Goal: Transaction & Acquisition: Book appointment/travel/reservation

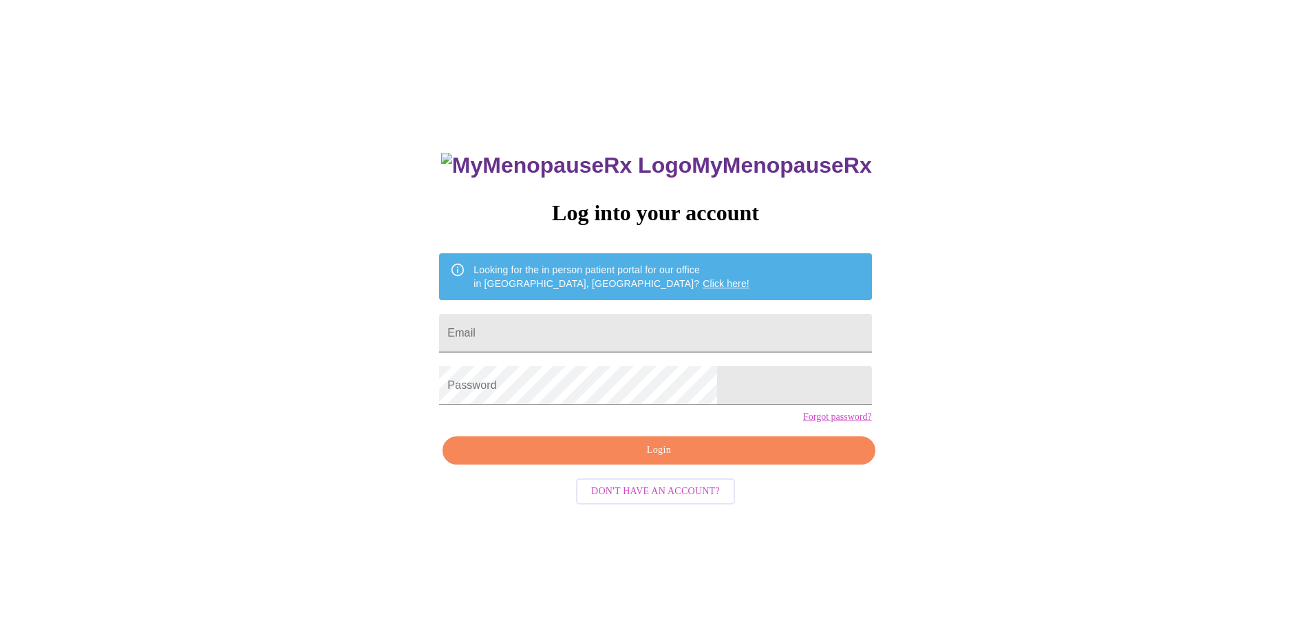
click at [751, 330] on input "Email" at bounding box center [655, 333] width 432 height 39
type input "[EMAIL_ADDRESS][DOMAIN_NAME]"
click at [697, 459] on span "Login" at bounding box center [658, 450] width 400 height 17
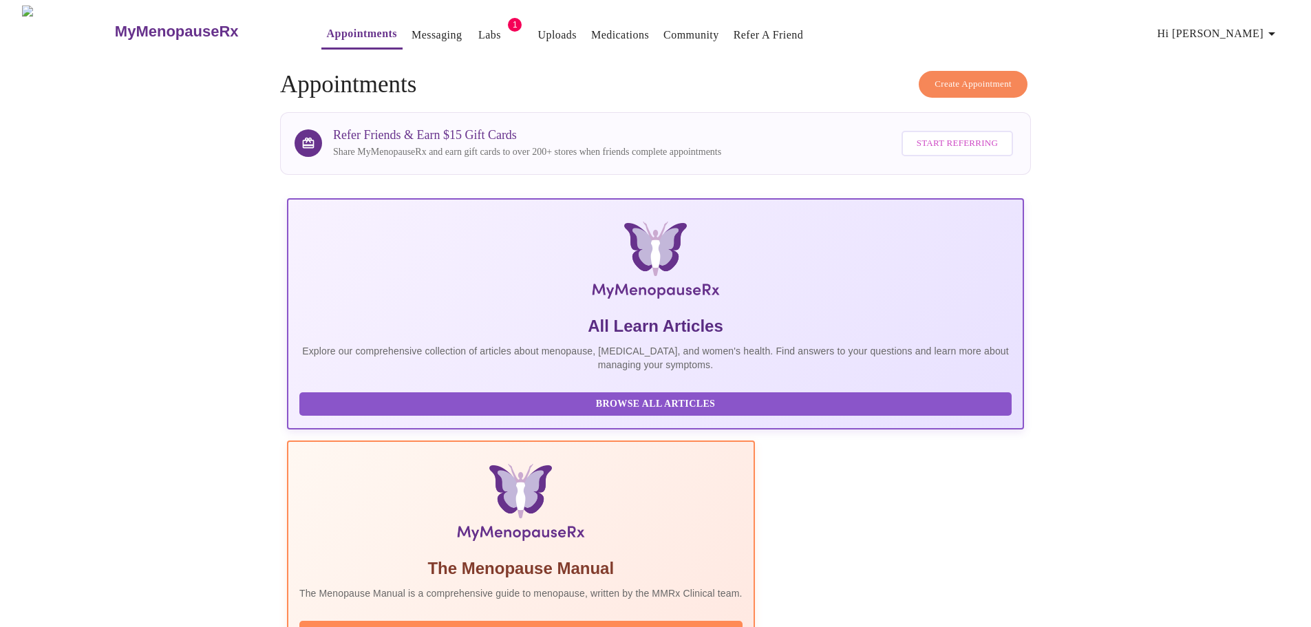
click at [962, 76] on span "Create Appointment" at bounding box center [972, 84] width 77 height 16
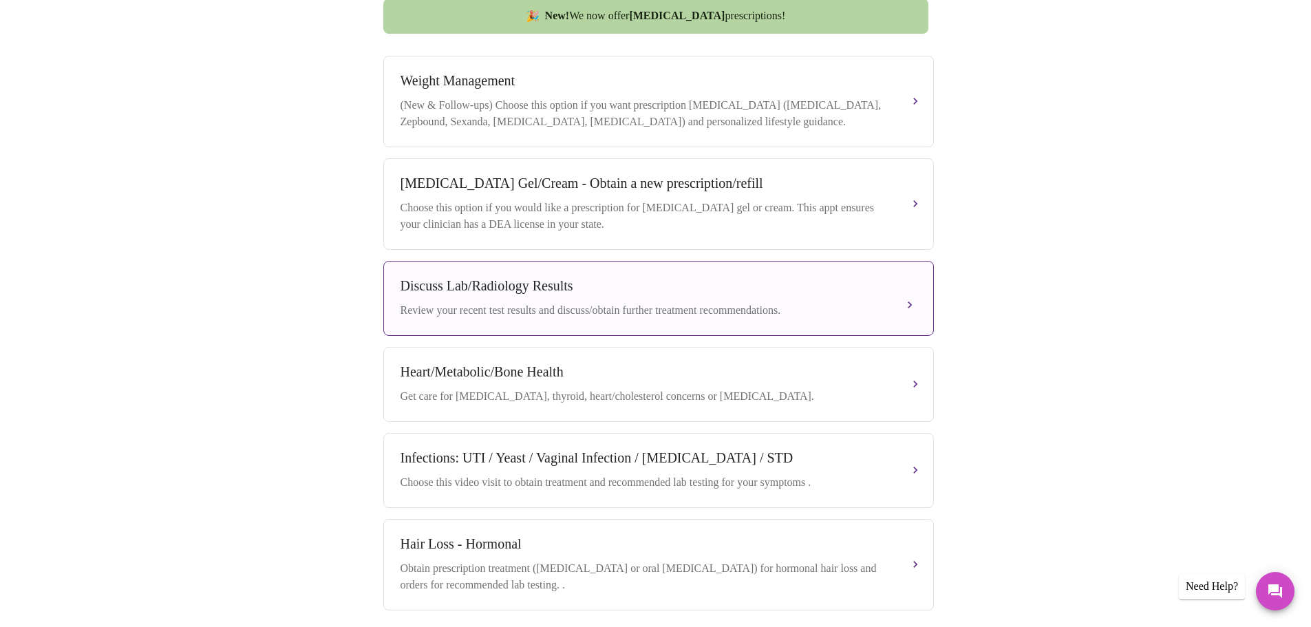
scroll to position [255, 0]
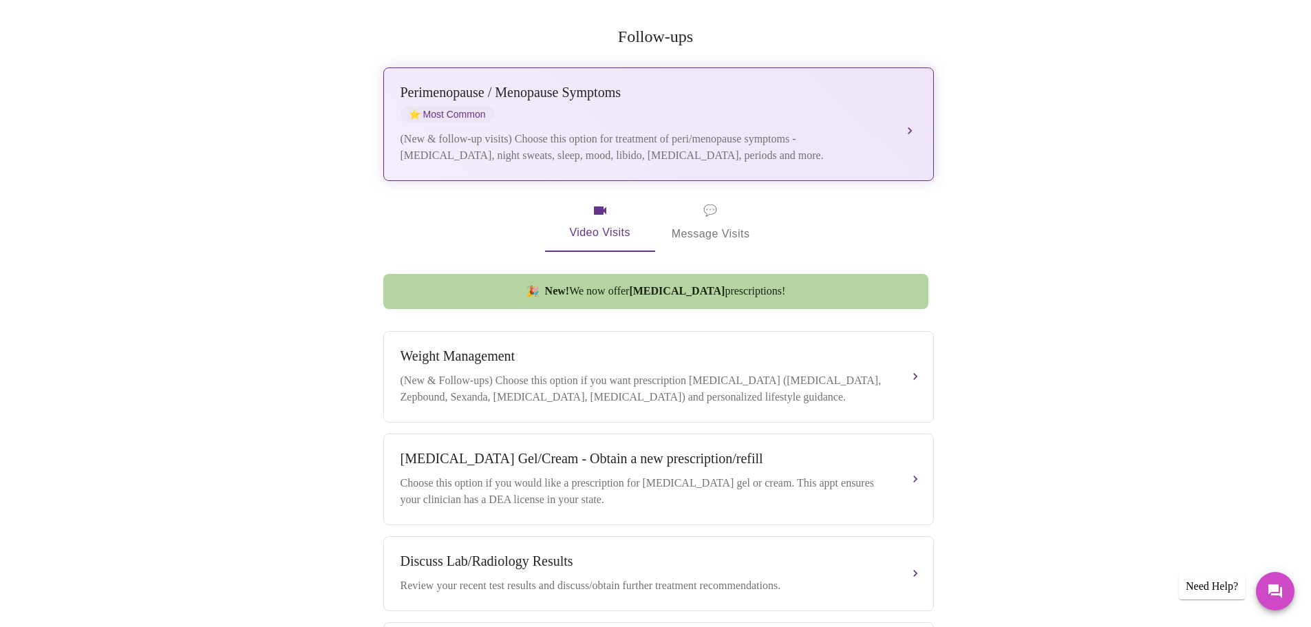
click at [593, 131] on div "(New & follow-up visits) Choose this option for treatment of peri/menopause sym…" at bounding box center [644, 147] width 488 height 33
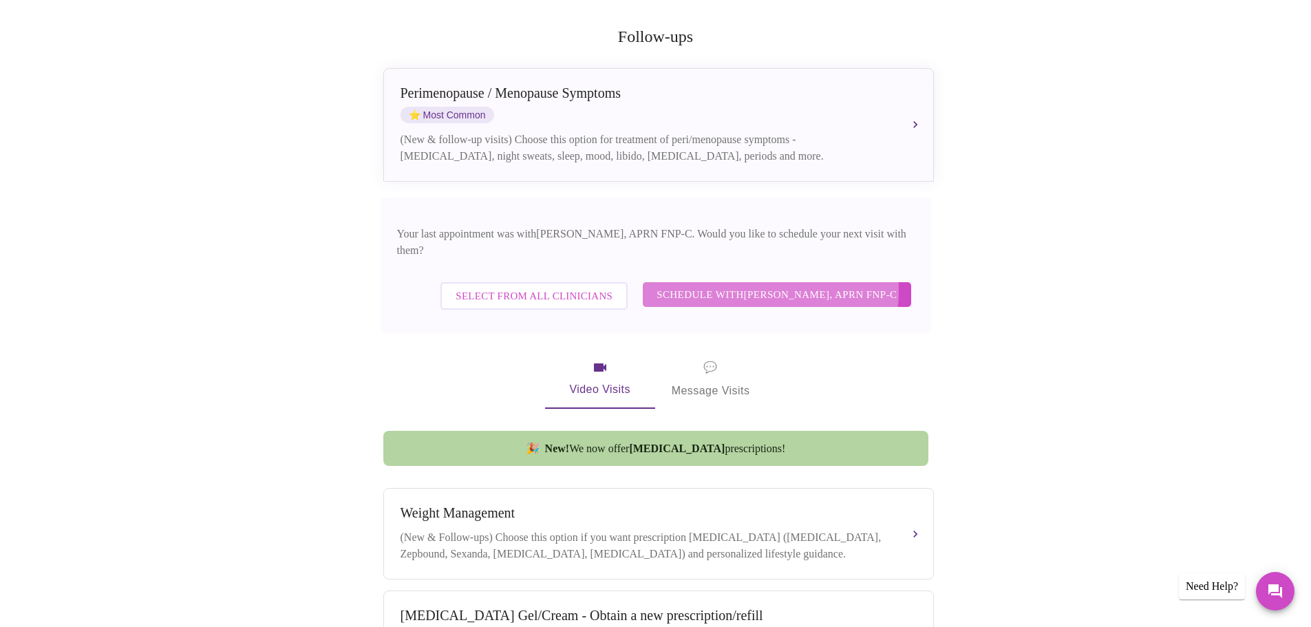
click at [747, 286] on span "Schedule with [PERSON_NAME], APRN FNP-C" at bounding box center [776, 295] width 240 height 18
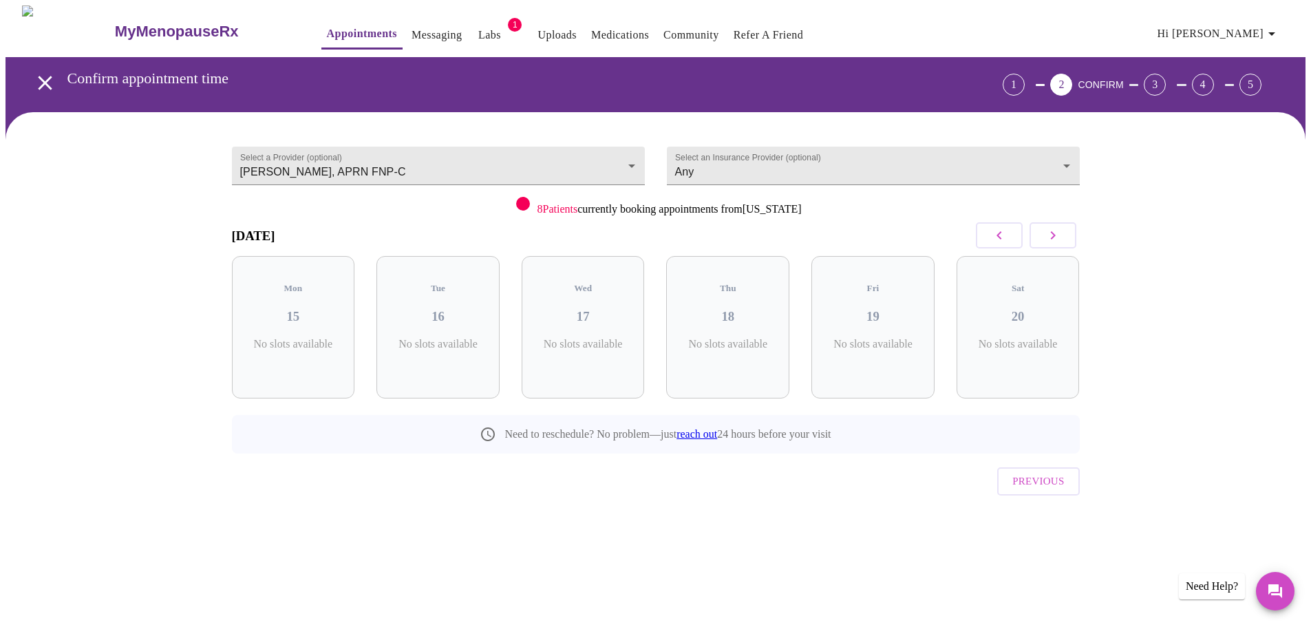
scroll to position [0, 0]
click at [1068, 233] on button "button" at bounding box center [1057, 235] width 47 height 26
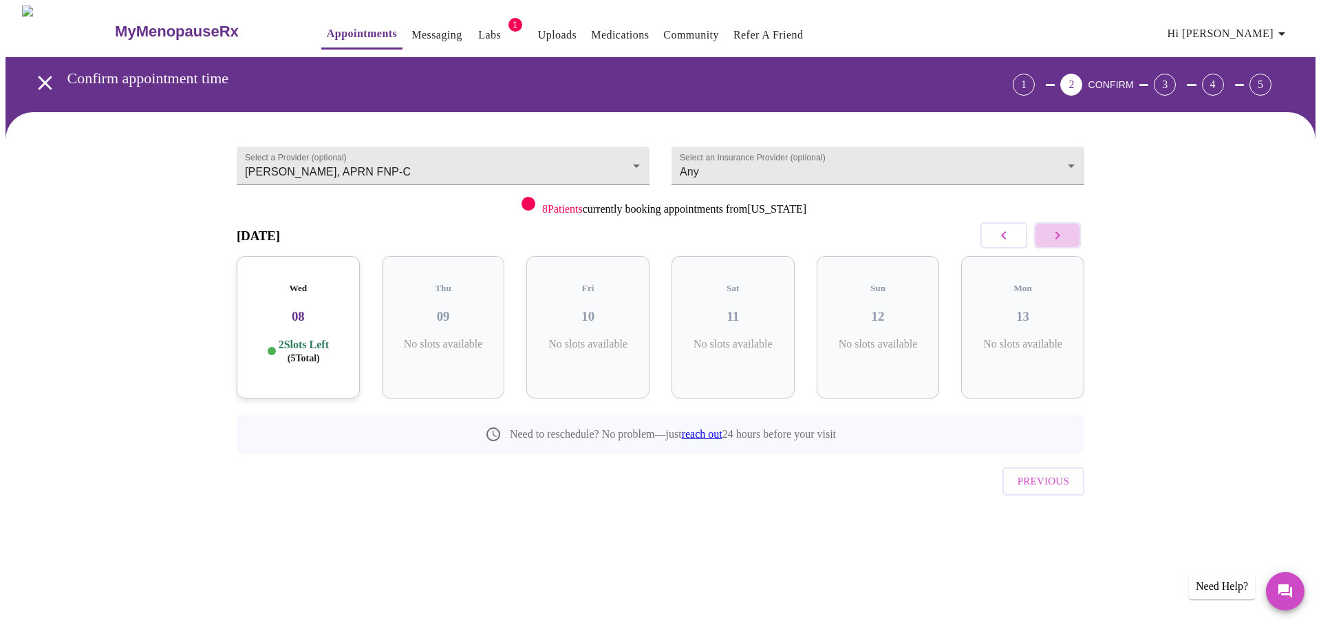
click at [1068, 233] on button "button" at bounding box center [1057, 235] width 47 height 26
click at [1053, 239] on icon "button" at bounding box center [1057, 235] width 17 height 17
click at [467, 309] on h3 "21" at bounding box center [443, 316] width 101 height 15
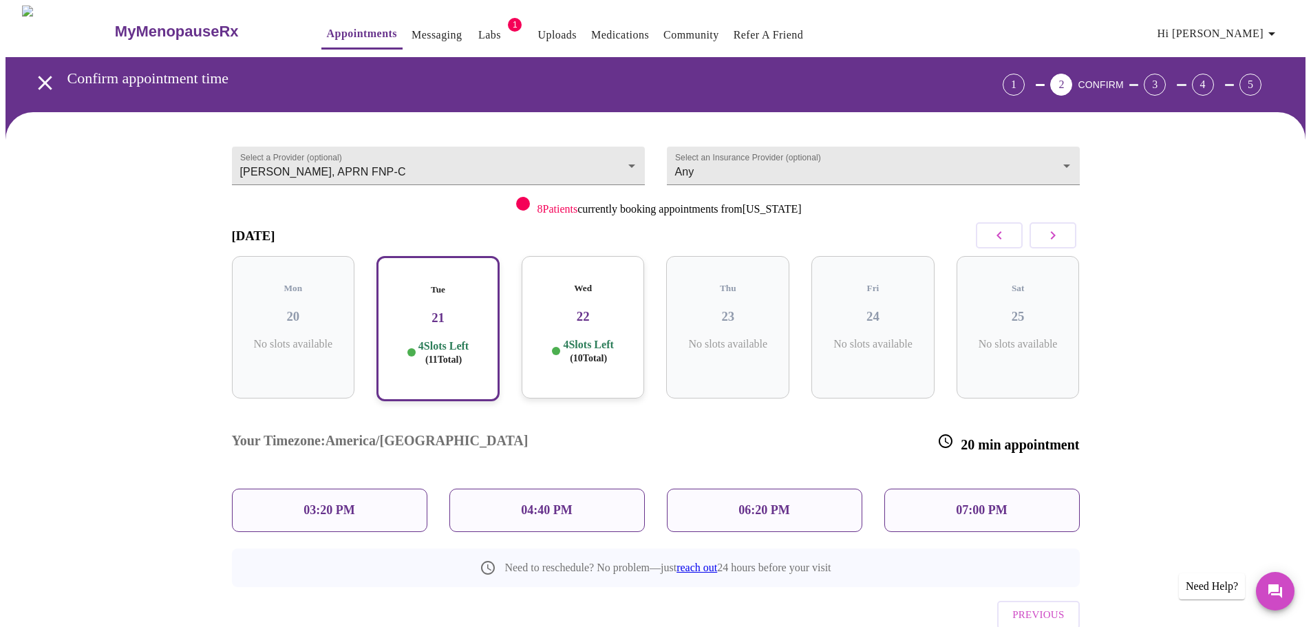
click at [1004, 237] on icon "button" at bounding box center [999, 235] width 17 height 17
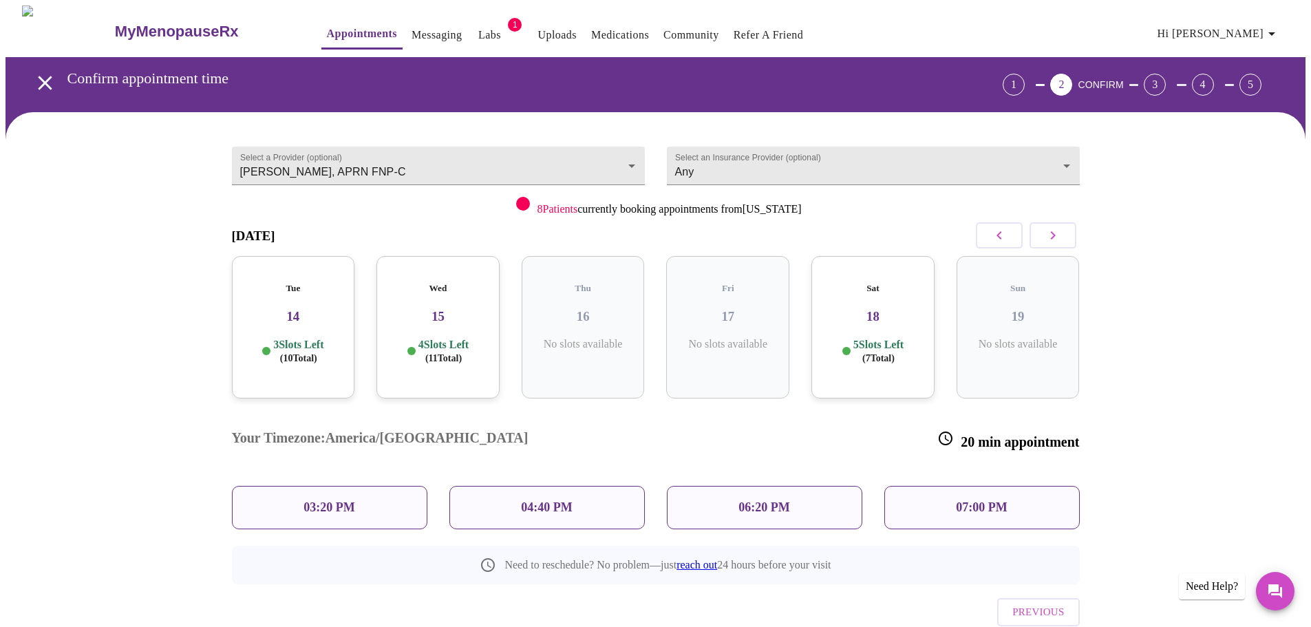
click at [890, 309] on h3 "18" at bounding box center [872, 316] width 101 height 15
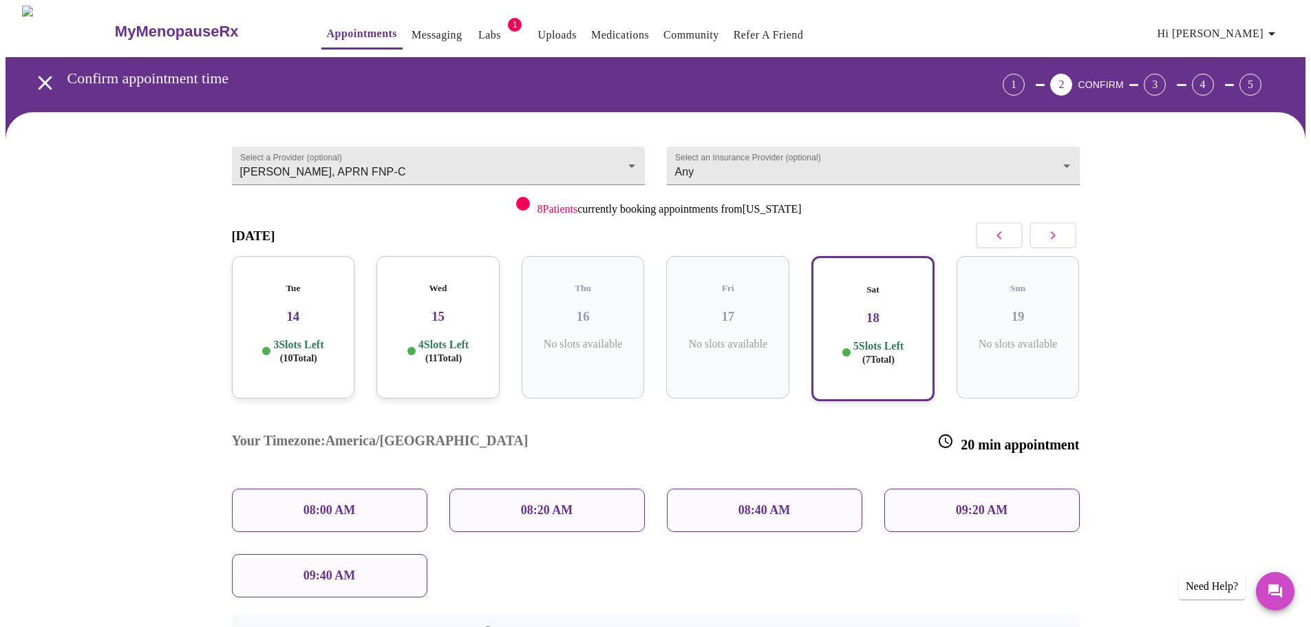
click at [332, 568] on p "09:40 AM" at bounding box center [329, 575] width 52 height 14
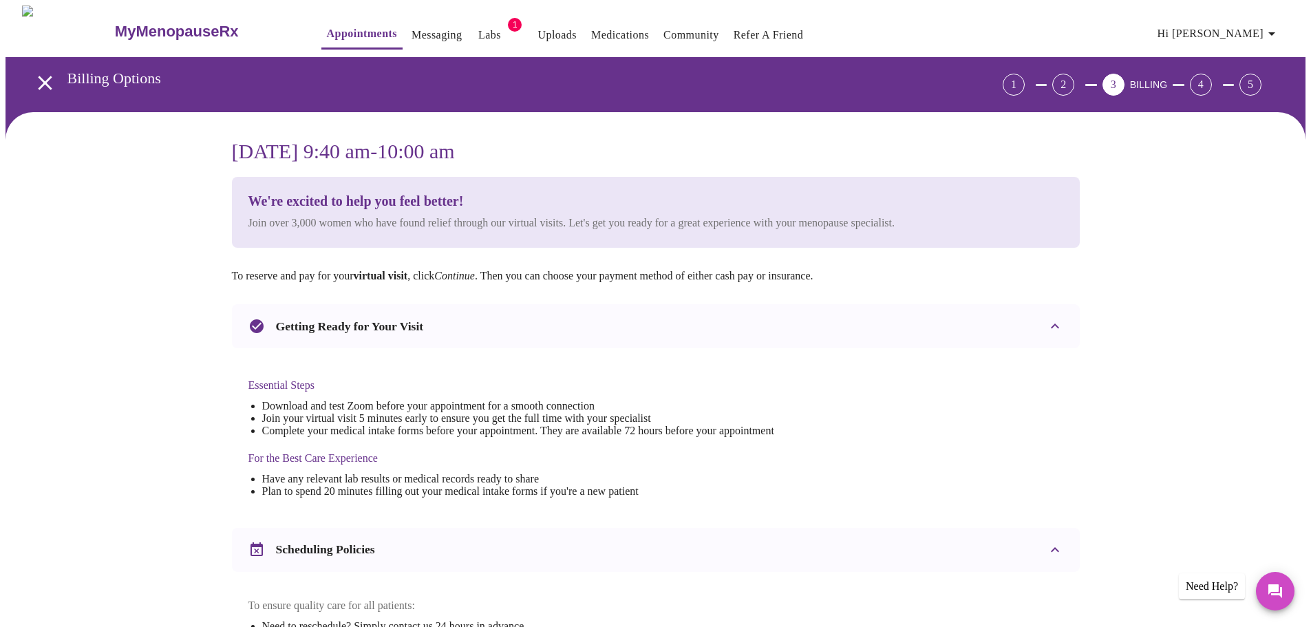
scroll to position [371, 0]
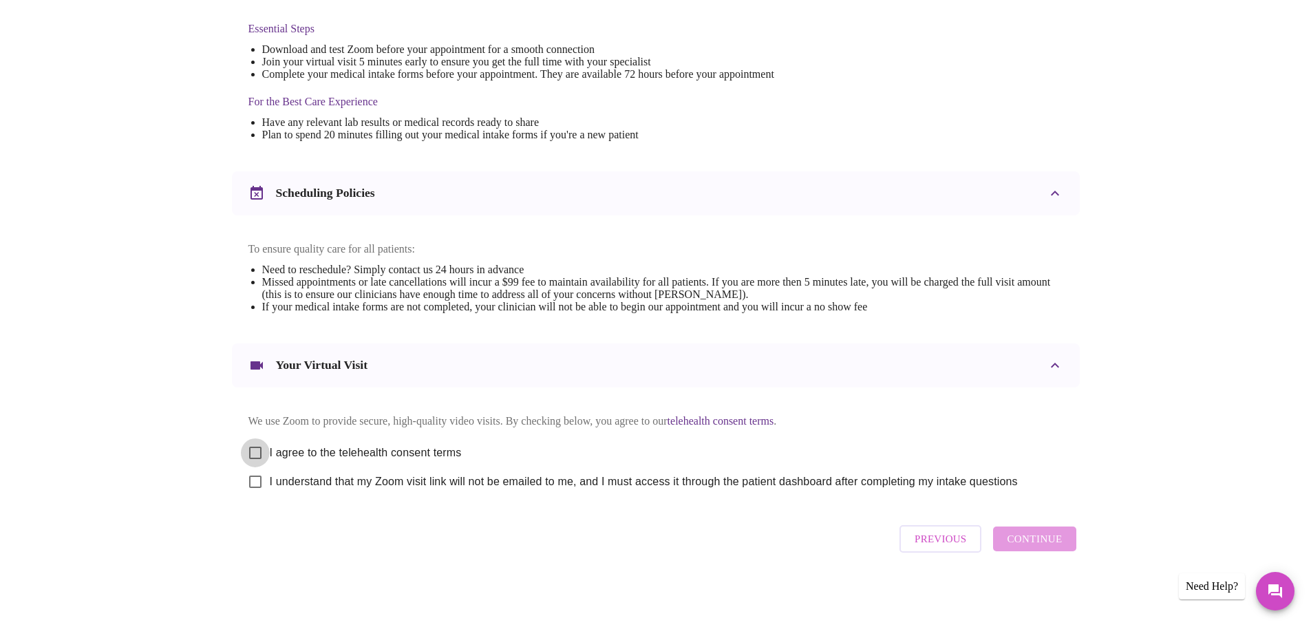
click at [257, 447] on input "I agree to the telehealth consent terms" at bounding box center [255, 452] width 29 height 29
checkbox input "true"
click at [259, 482] on input "I understand that my Zoom visit link will not be emailed to me, and I must acce…" at bounding box center [255, 481] width 29 height 29
checkbox input "true"
click at [1048, 548] on span "Continue" at bounding box center [1034, 539] width 55 height 18
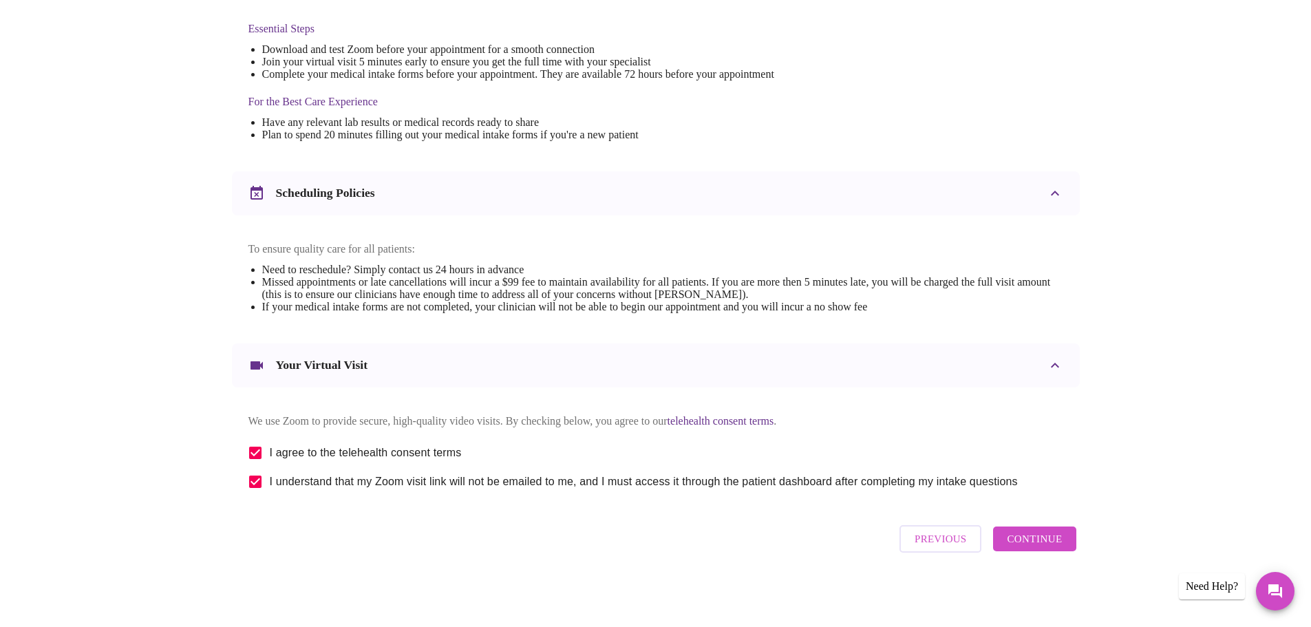
scroll to position [0, 0]
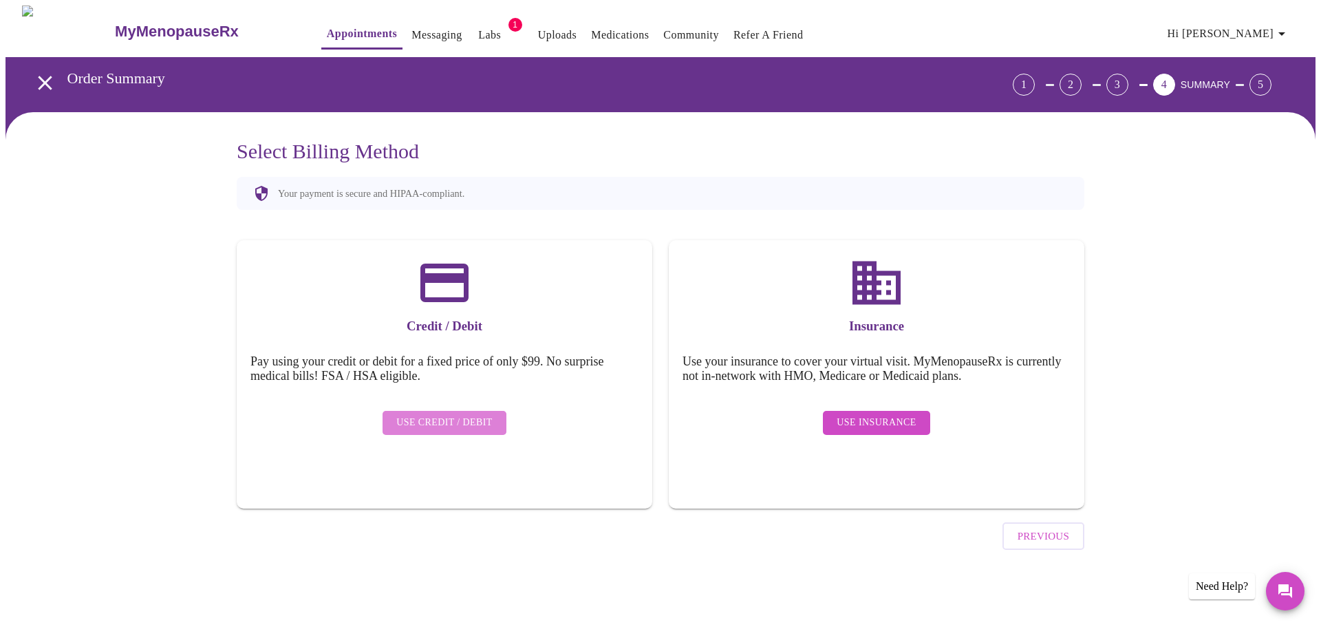
click at [491, 412] on button "Use Credit / Debit" at bounding box center [445, 423] width 124 height 24
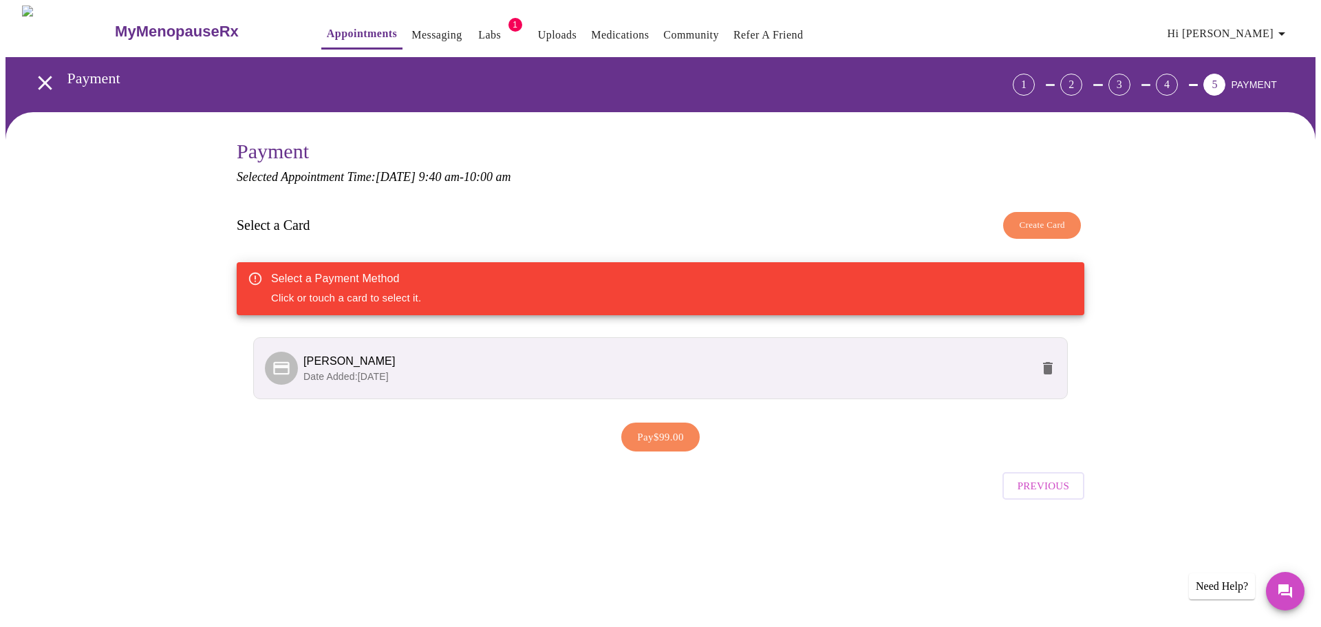
click at [491, 371] on p "Date Added: [DATE]" at bounding box center [667, 376] width 728 height 14
click at [363, 363] on span "[PERSON_NAME]" at bounding box center [349, 361] width 92 height 12
click at [466, 288] on div "Select a Payment Method Click or touch a card to select it." at bounding box center [661, 288] width 848 height 53
click at [455, 378] on p "Date Added: [DATE]" at bounding box center [667, 376] width 728 height 14
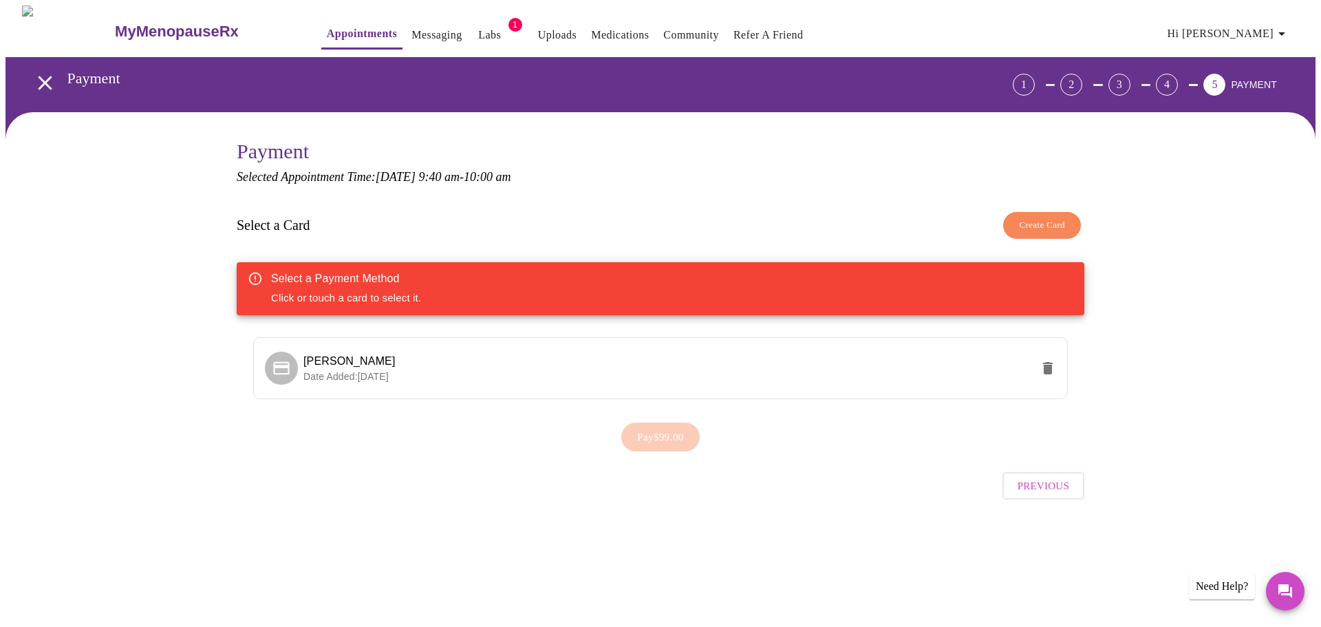
click at [644, 433] on div "Pay $99.00" at bounding box center [661, 437] width 848 height 43
click at [341, 379] on span "Date Added: [DATE]" at bounding box center [345, 376] width 85 height 11
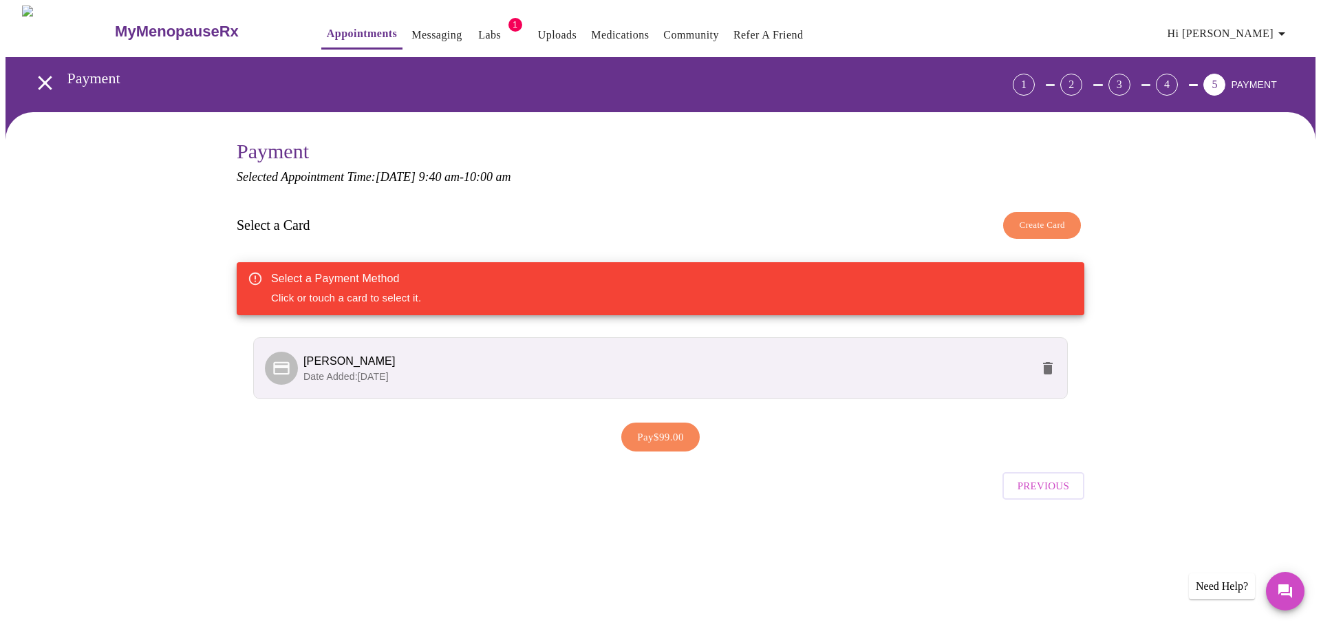
click at [351, 376] on span "Date Added: [DATE]" at bounding box center [345, 376] width 85 height 11
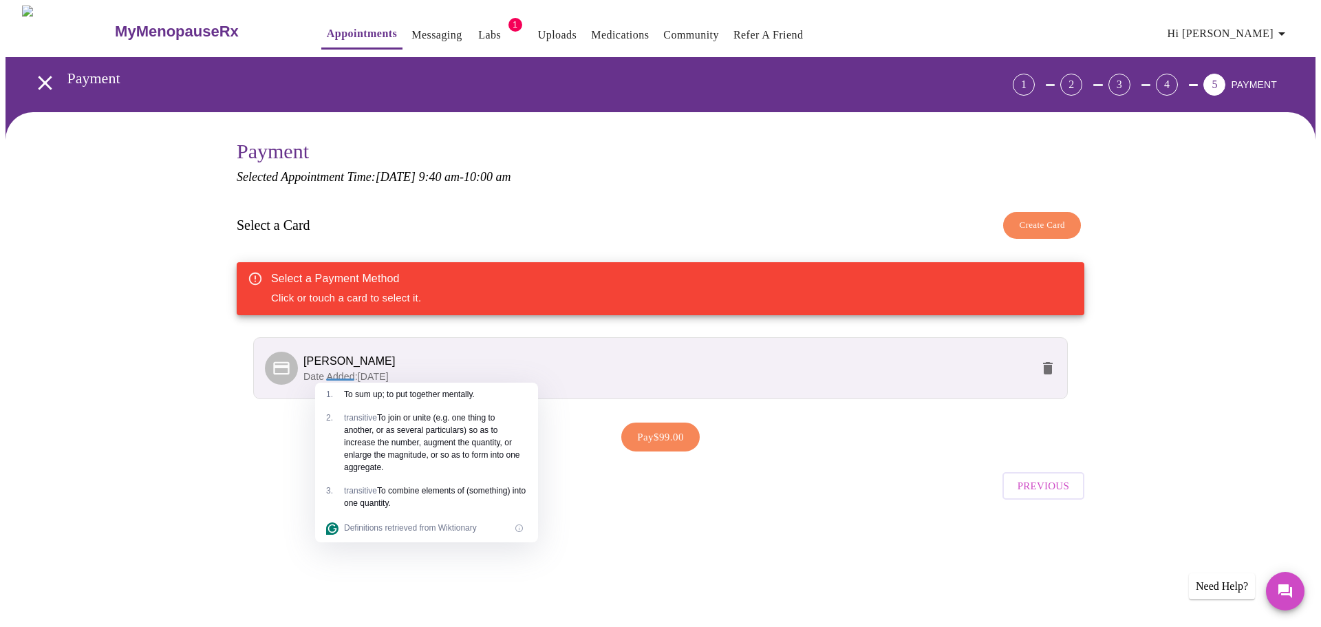
click at [450, 350] on li "[PERSON_NAME] Date Added: [DATE]" at bounding box center [660, 368] width 815 height 62
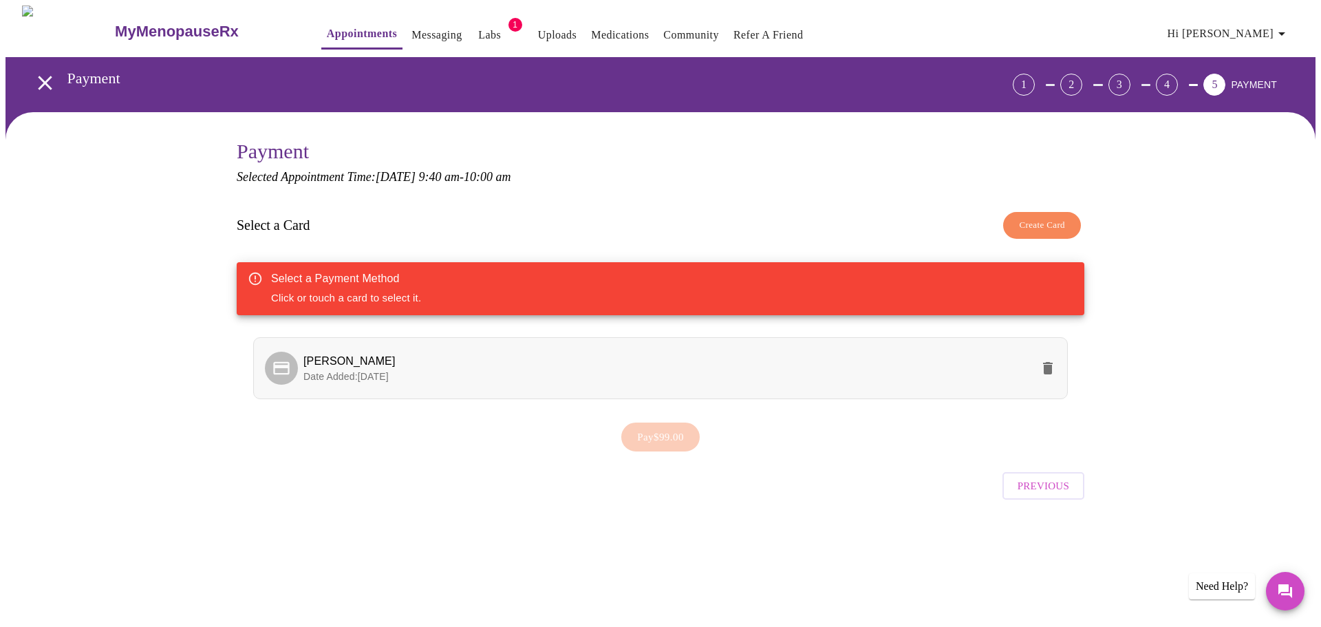
click at [450, 350] on li "[PERSON_NAME] Date Added: [DATE]" at bounding box center [660, 368] width 815 height 62
click at [302, 366] on div at bounding box center [284, 368] width 39 height 33
click at [288, 365] on icon at bounding box center [281, 367] width 16 height 13
click at [325, 369] on p "Date Added: [DATE]" at bounding box center [667, 376] width 728 height 14
click at [327, 358] on span "[PERSON_NAME]" at bounding box center [349, 361] width 92 height 12
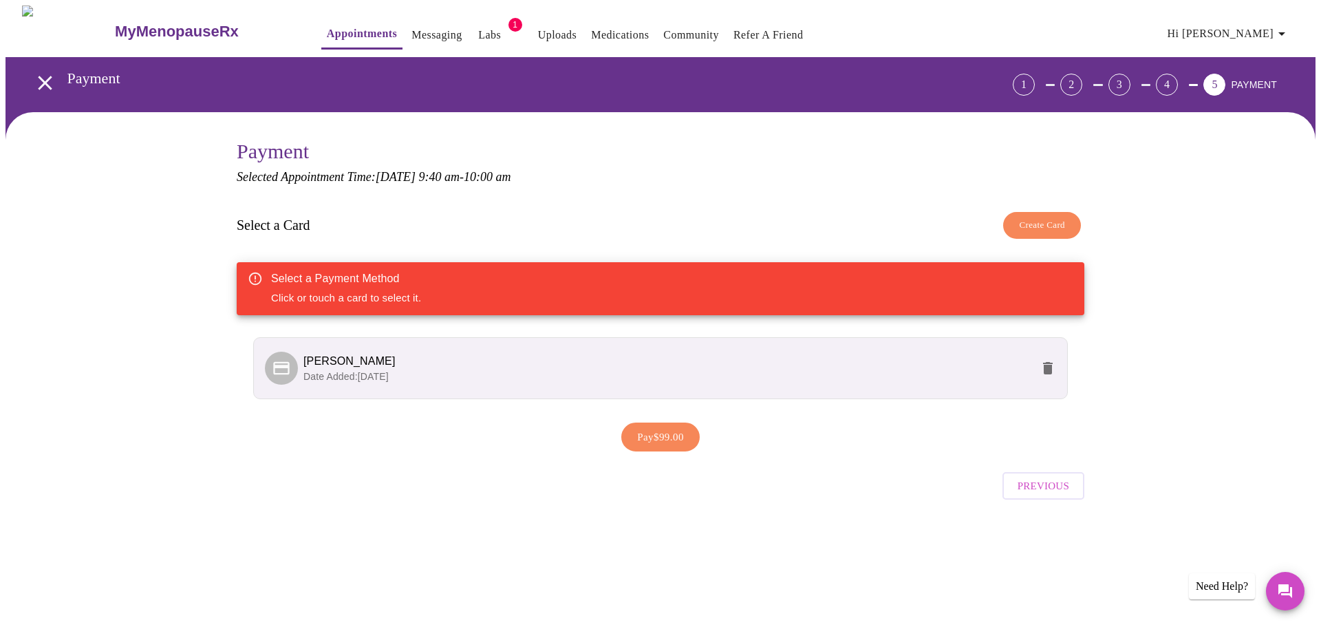
click at [642, 442] on span "Pay $99.00" at bounding box center [660, 437] width 47 height 18
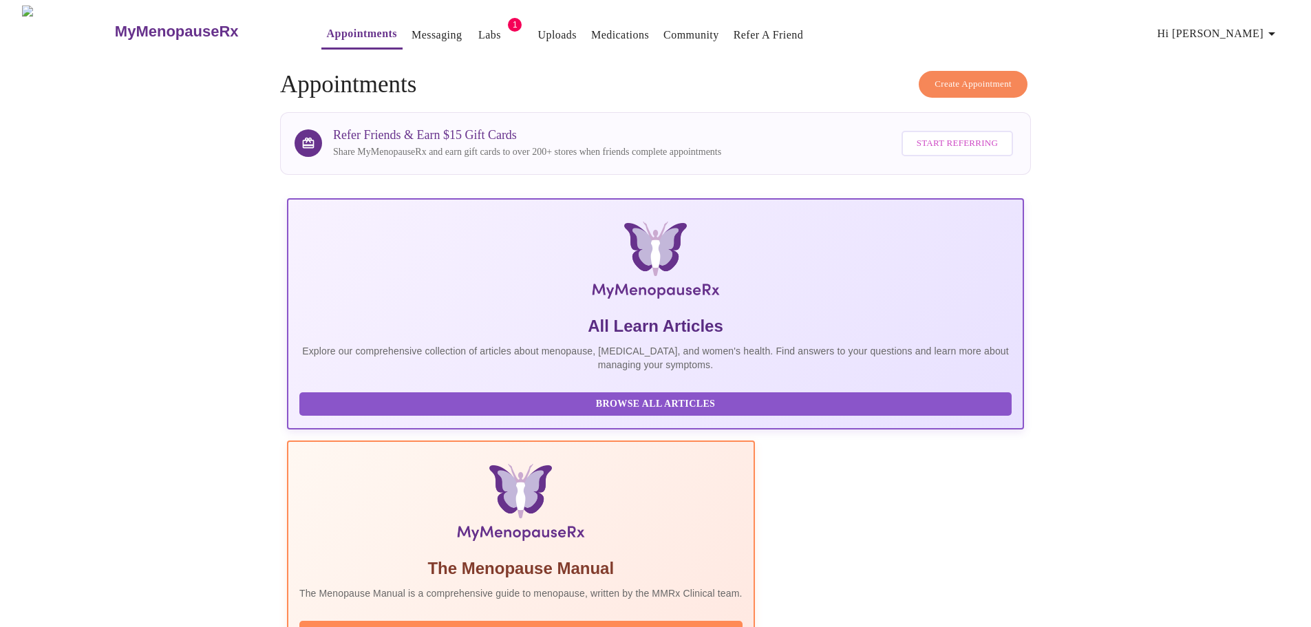
click at [327, 24] on link "Appointments" at bounding box center [362, 33] width 70 height 19
click at [327, 30] on link "Appointments" at bounding box center [362, 33] width 70 height 19
click at [328, 32] on link "Appointments" at bounding box center [362, 33] width 70 height 19
click at [984, 78] on span "Create Appointment" at bounding box center [972, 84] width 77 height 16
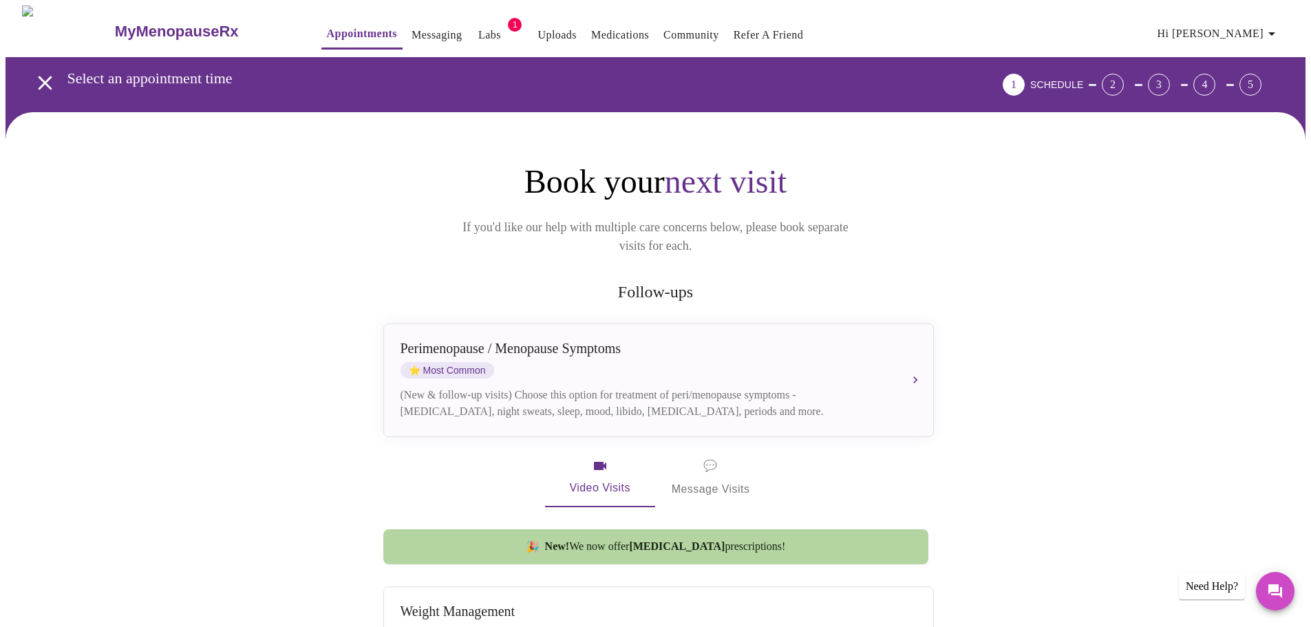
scroll to position [344, 0]
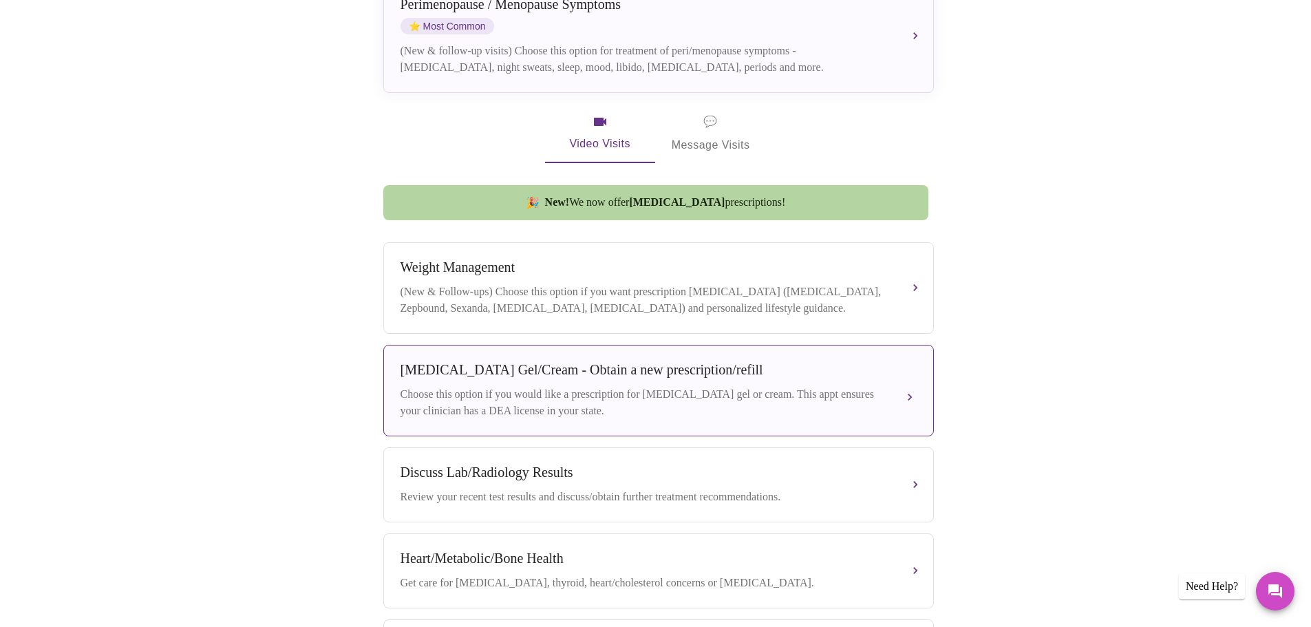
click at [698, 402] on div "Choose this option if you would like a prescription for [MEDICAL_DATA] gel or c…" at bounding box center [644, 402] width 488 height 33
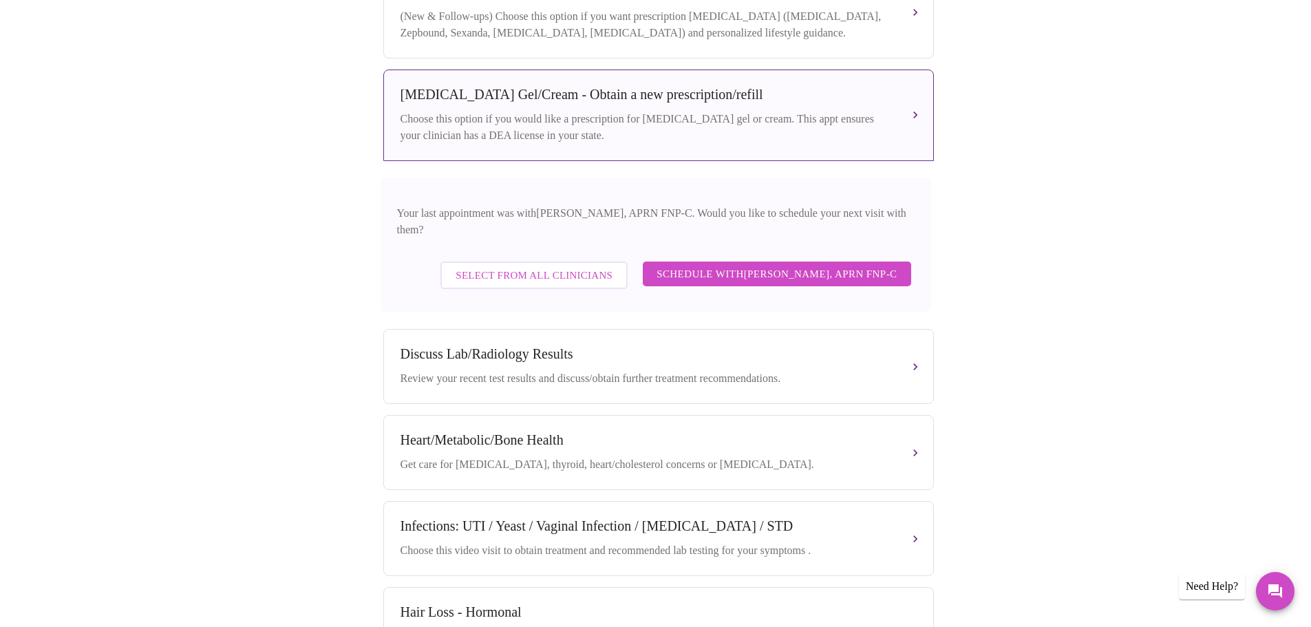
scroll to position [746, 0]
